Goal: Transaction & Acquisition: Obtain resource

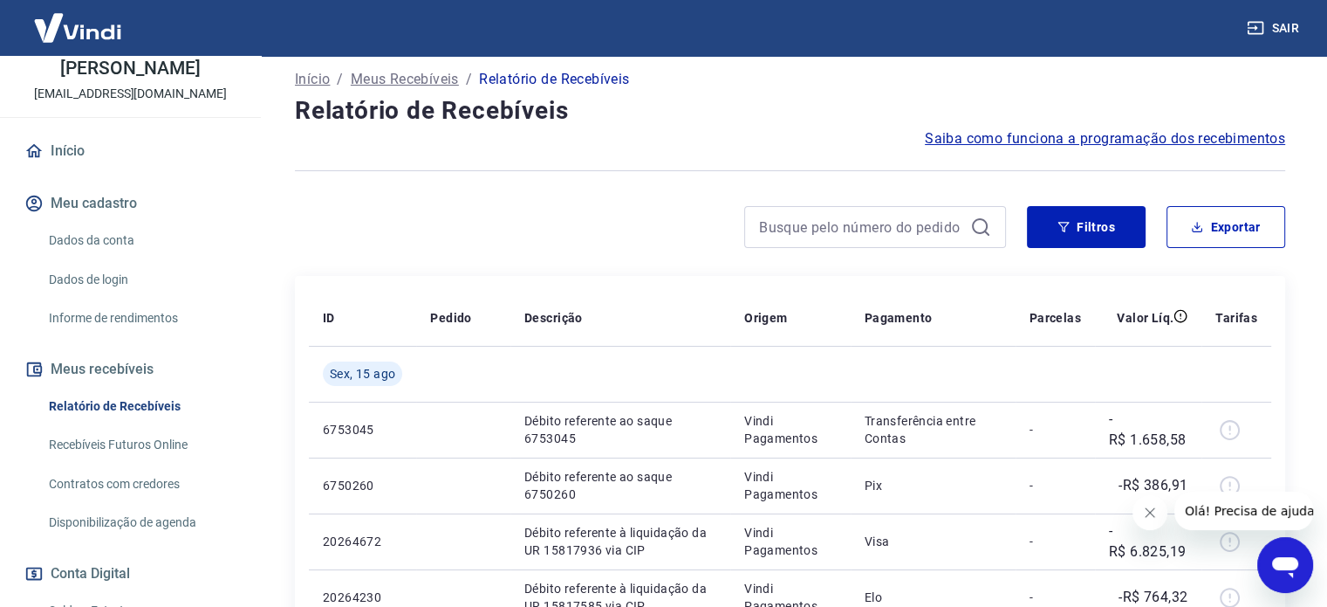
scroll to position [87, 0]
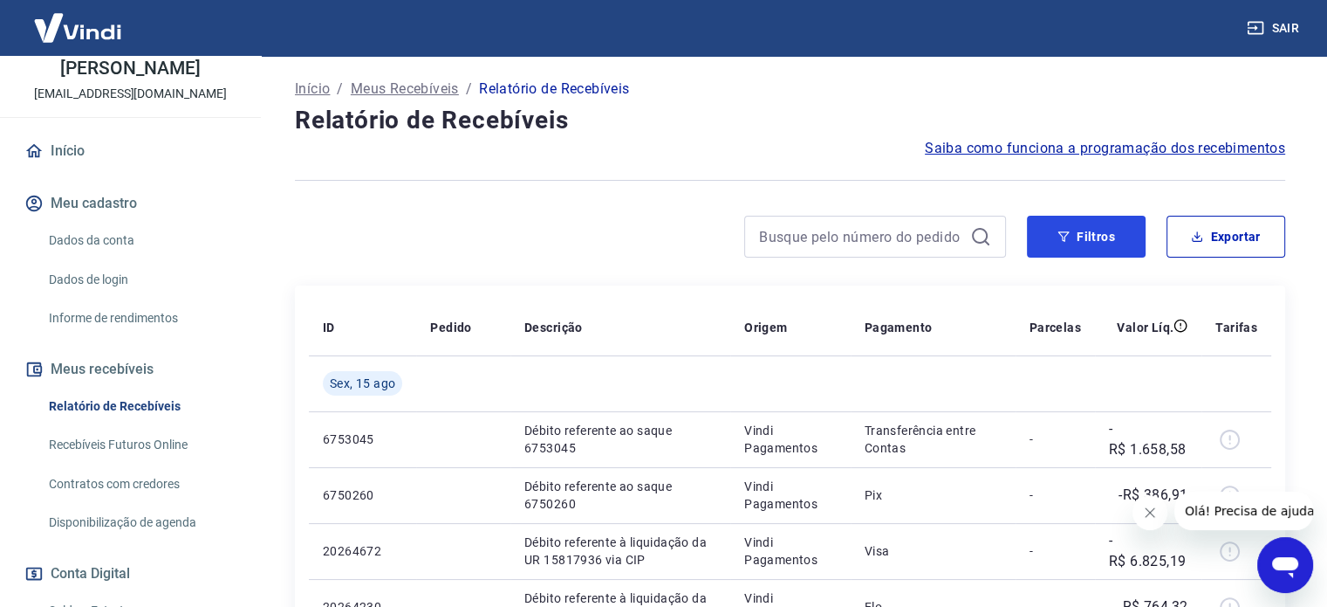
drag, startPoint x: 1120, startPoint y: 238, endPoint x: 944, endPoint y: 264, distance: 177.4
click at [1120, 238] on button "Filtros" at bounding box center [1086, 237] width 119 height 42
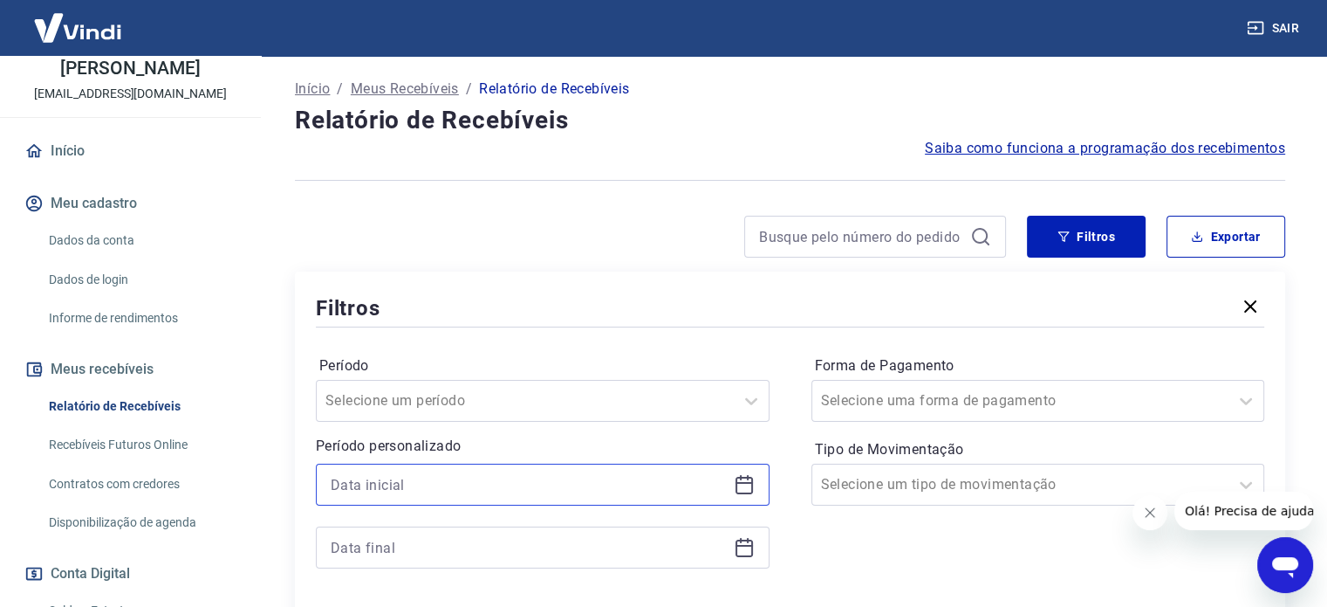
click at [388, 474] on input at bounding box center [529, 484] width 396 height 26
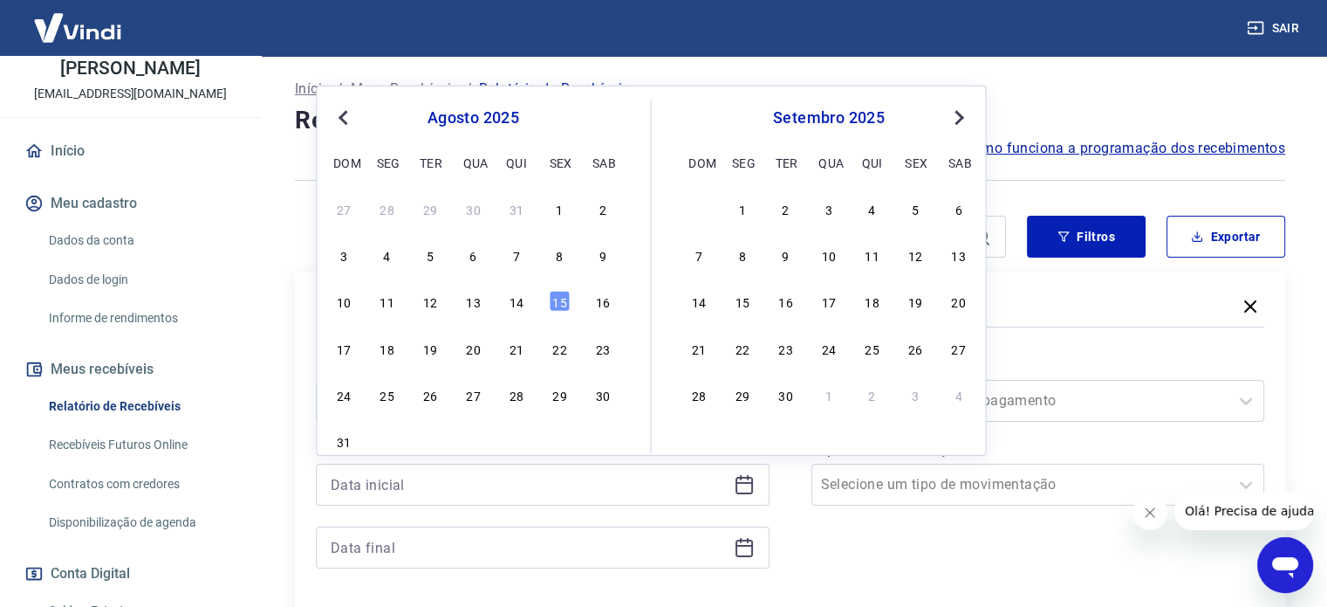
click at [570, 305] on div "10 11 12 13 14 15 16" at bounding box center [473, 301] width 285 height 25
click at [566, 299] on div "15" at bounding box center [559, 301] width 21 height 21
type input "[DATE]"
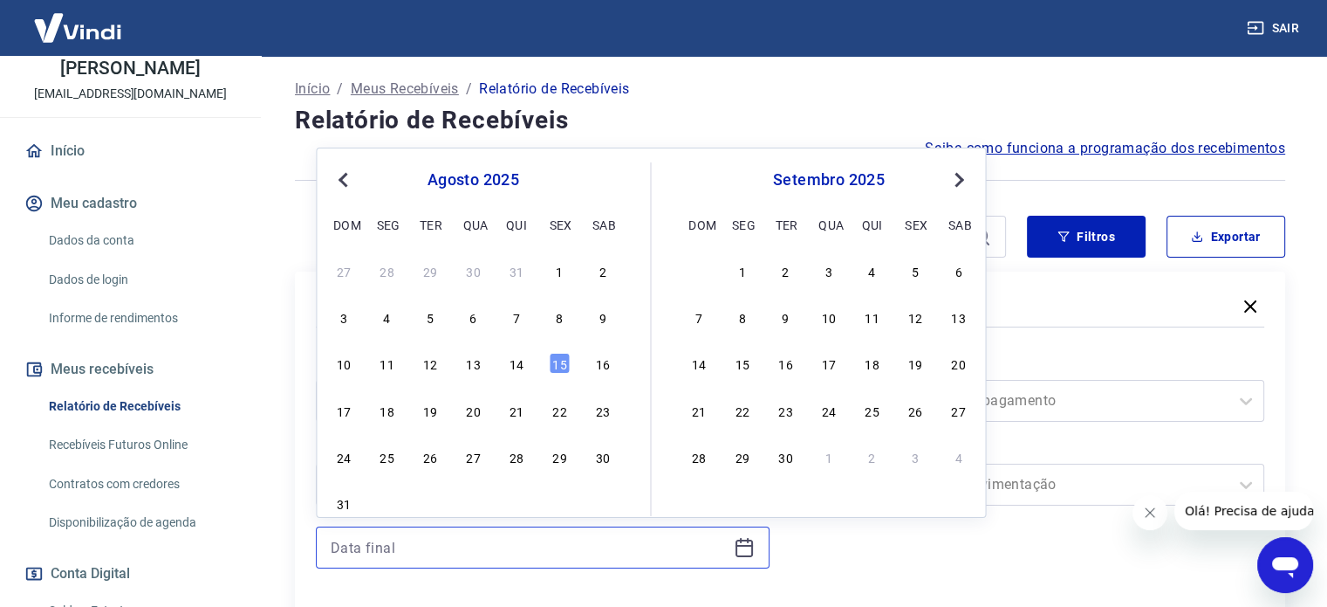
click at [440, 540] on input at bounding box center [529, 547] width 396 height 26
click at [559, 370] on div "15" at bounding box center [559, 363] width 21 height 21
type input "[DATE]"
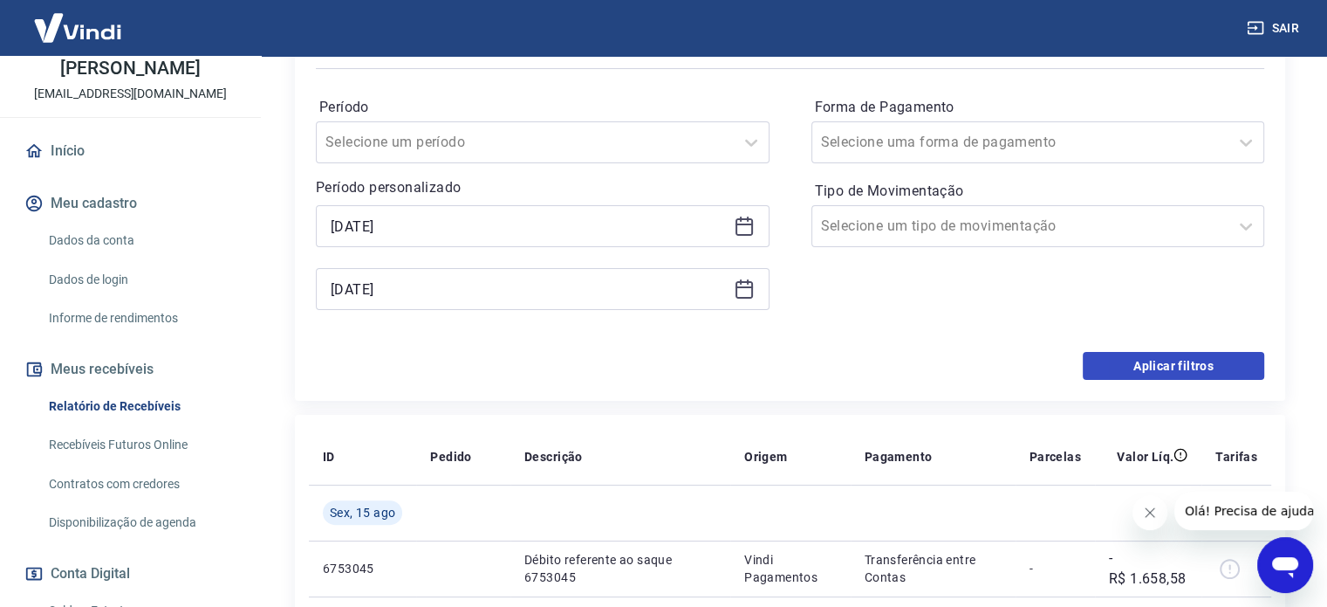
scroll to position [349, 0]
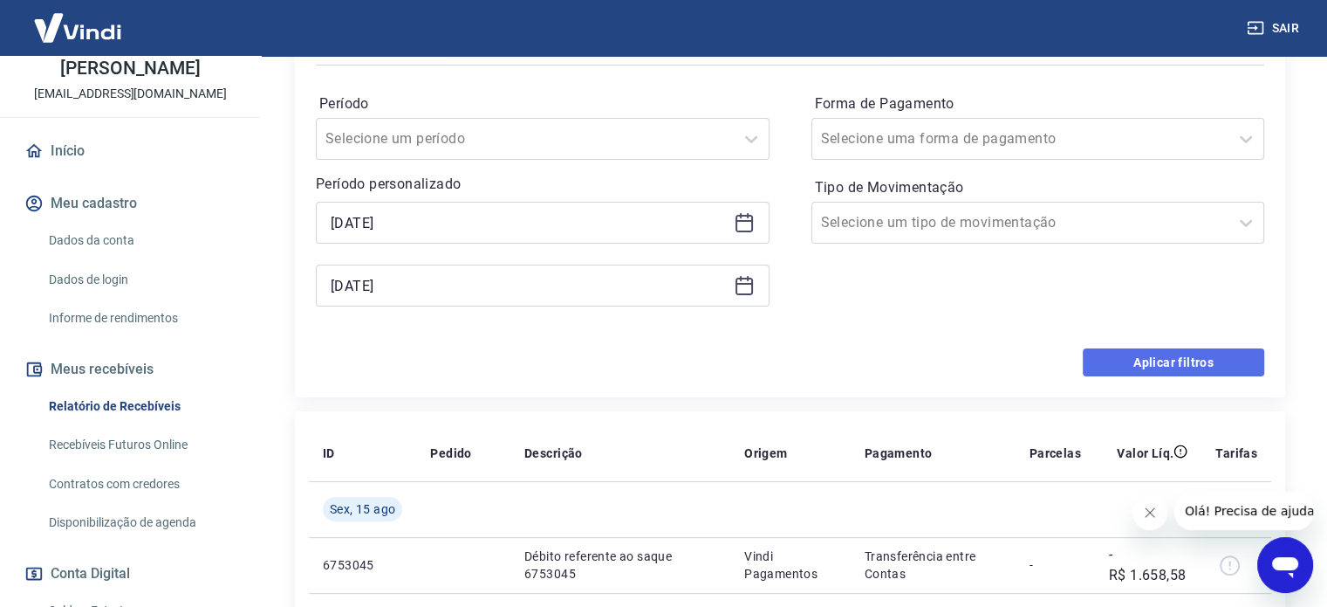
click at [1152, 362] on button "Aplicar filtros" at bounding box center [1174, 362] width 182 height 28
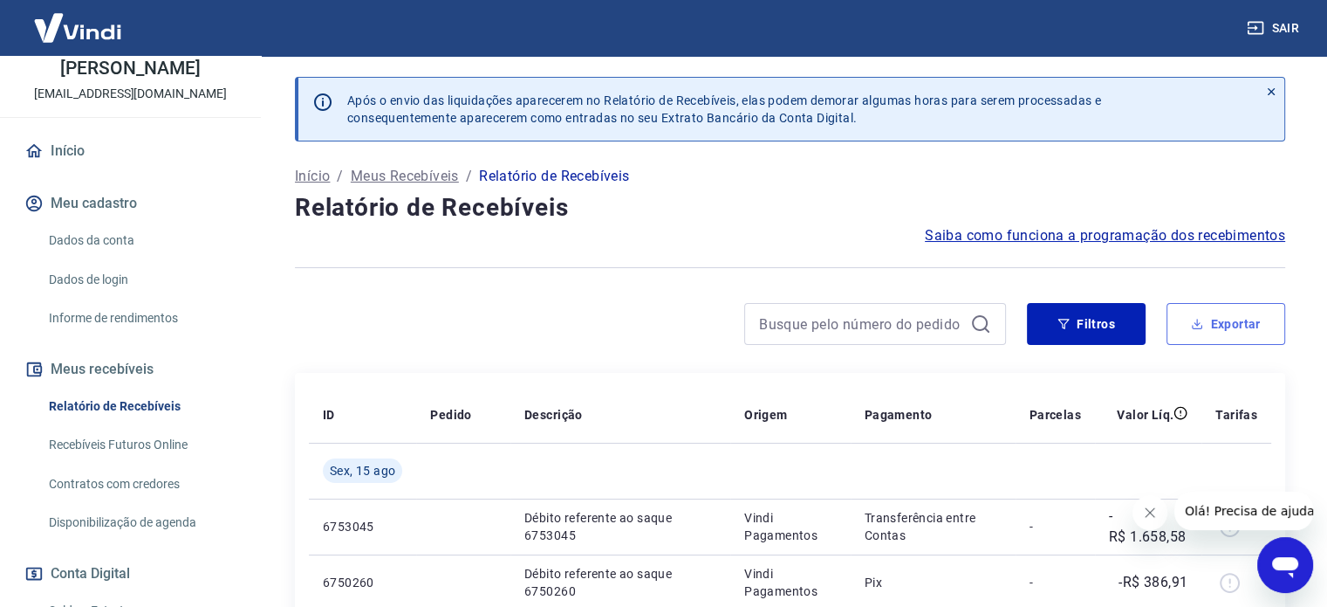
click at [1190, 307] on button "Exportar" at bounding box center [1226, 324] width 119 height 42
type input "[DATE]"
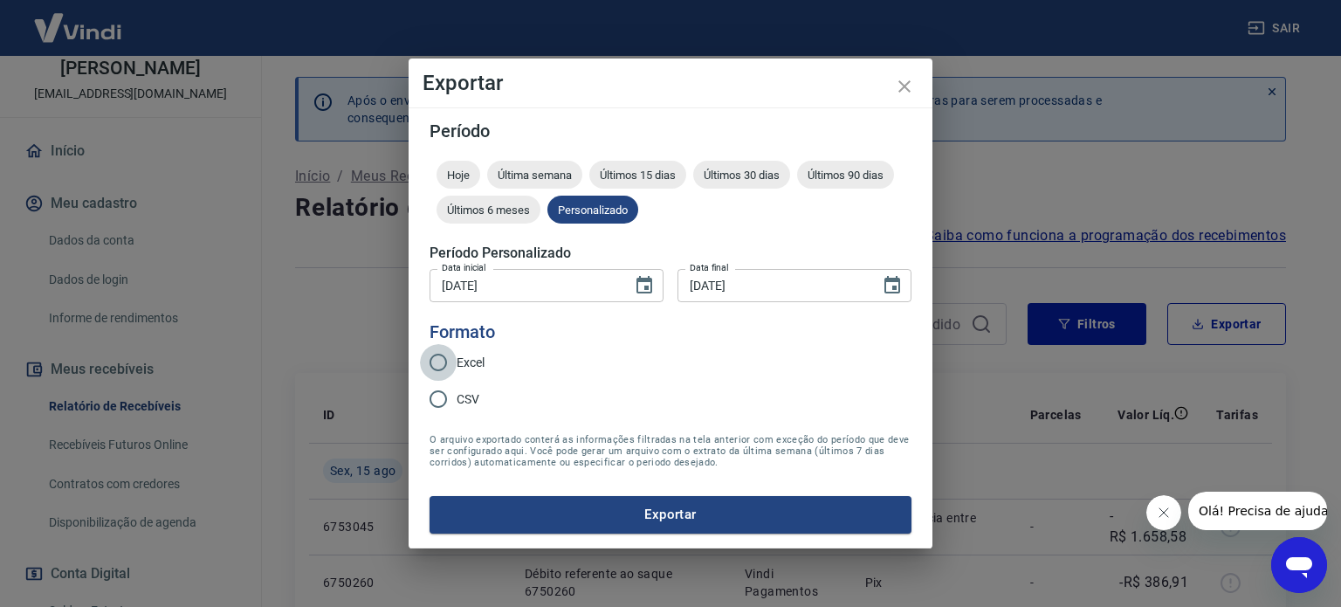
click at [436, 357] on input "Excel" at bounding box center [438, 362] width 37 height 37
radio input "true"
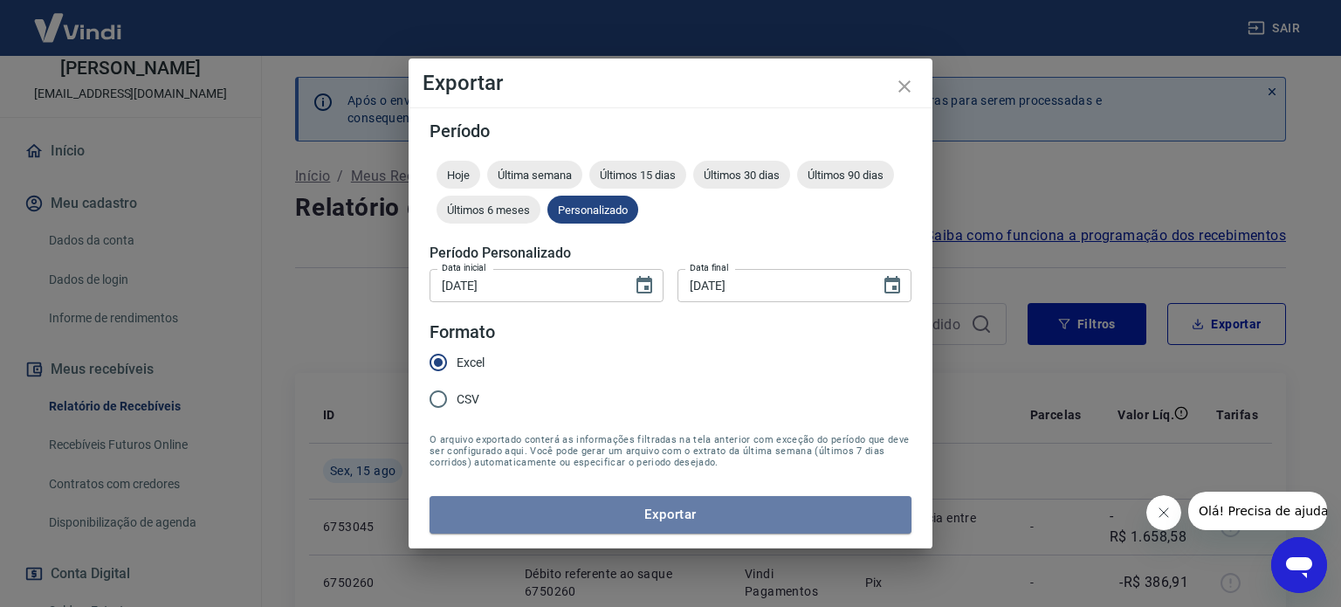
click at [520, 513] on button "Exportar" at bounding box center [670, 514] width 482 height 37
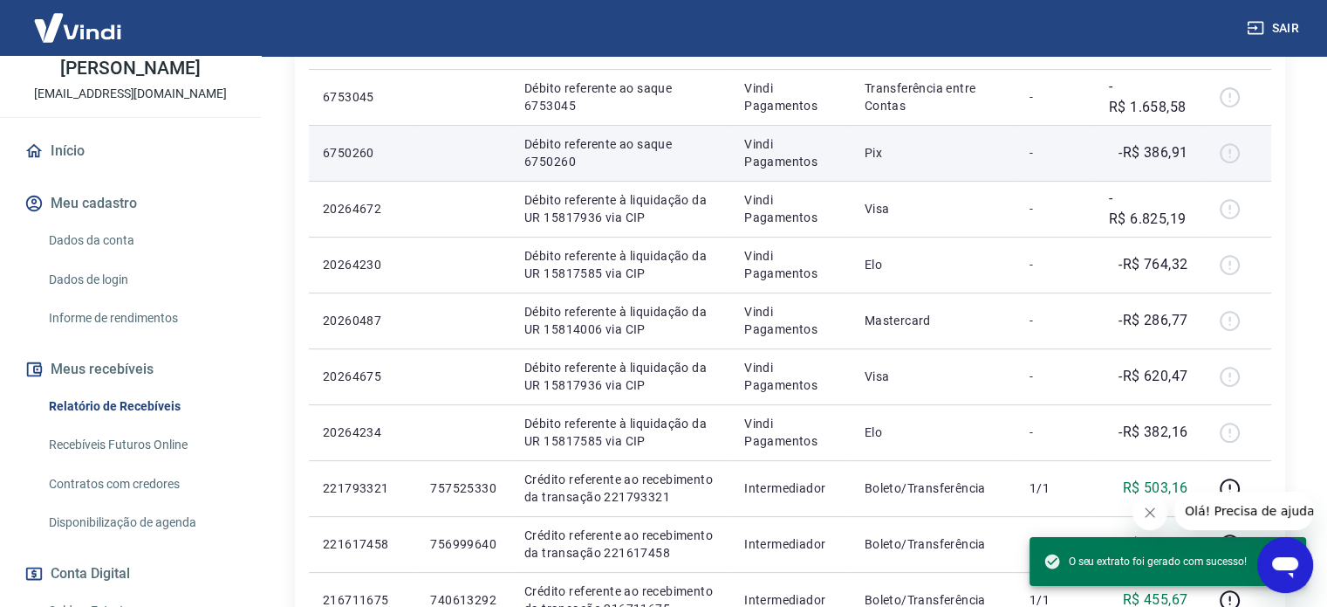
scroll to position [436, 0]
